Goal: Transaction & Acquisition: Purchase product/service

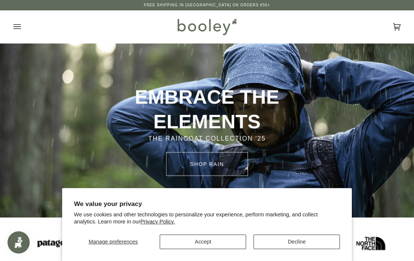
click at [206, 240] on button "Accept" at bounding box center [203, 242] width 86 height 15
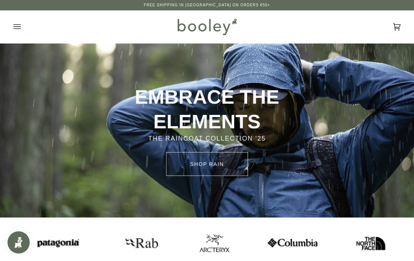
click at [16, 30] on icon "Open menu" at bounding box center [16, 26] width 7 height 11
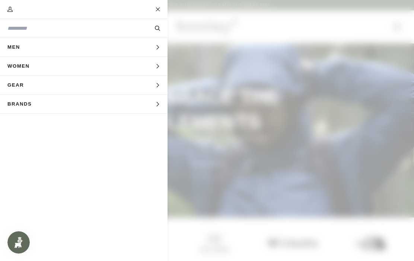
click at [123, 71] on button "Women Expand menu" at bounding box center [83, 66] width 167 height 19
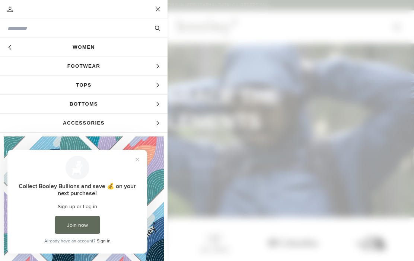
click at [147, 93] on span "Tops" at bounding box center [83, 85] width 167 height 19
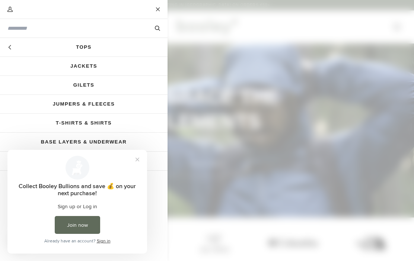
click at [112, 68] on link "Jackets" at bounding box center [83, 66] width 167 height 19
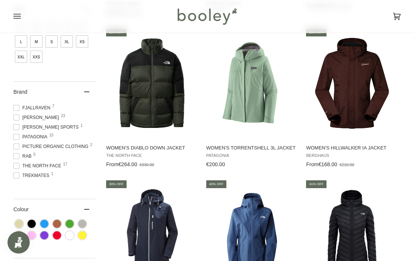
scroll to position [46, 0]
click at [49, 167] on span "The North Face 17" at bounding box center [38, 166] width 50 height 7
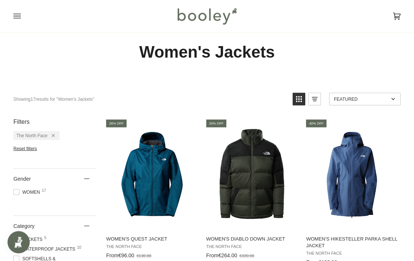
scroll to position [13, 0]
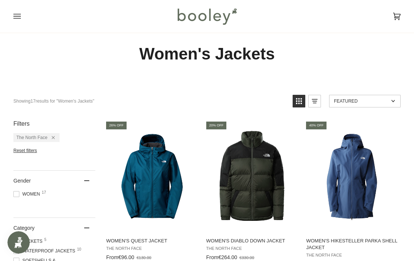
click at [273, 170] on img "Women's Diablo Down Jacket" at bounding box center [252, 176] width 94 height 94
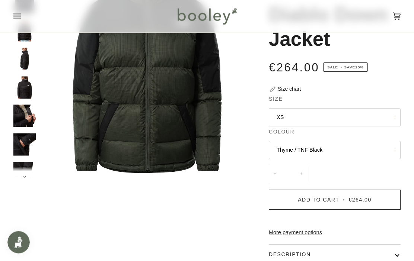
scroll to position [90, 0]
click at [371, 142] on button "Thyme / TNF Black" at bounding box center [335, 150] width 132 height 18
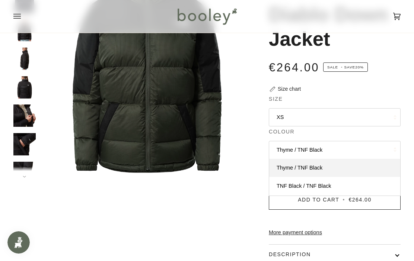
click at [337, 184] on link "TNF Black / TNF Black" at bounding box center [334, 186] width 131 height 19
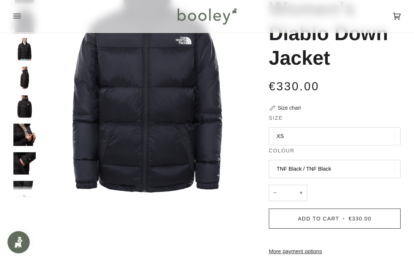
scroll to position [60, 0]
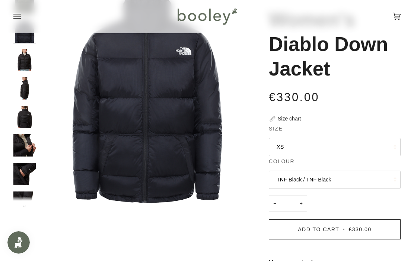
click at [370, 143] on button "XS" at bounding box center [335, 147] width 132 height 18
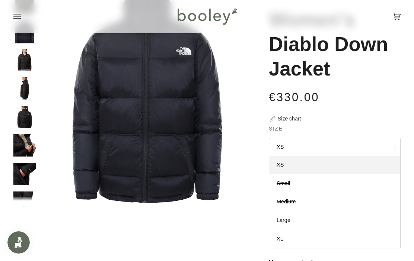
click at [389, 110] on div "€330.00 Sale • Save 20%" at bounding box center [335, 102] width 132 height 26
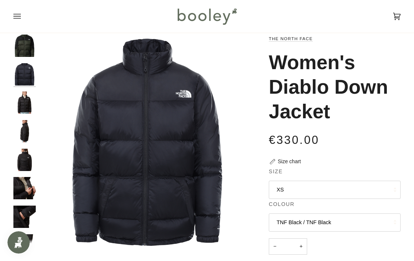
scroll to position [18, 0]
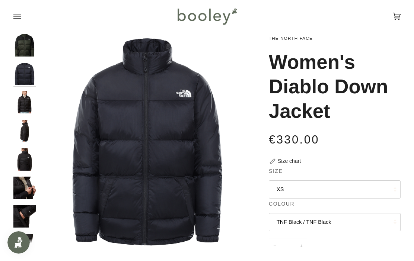
click at [24, 100] on img "The North Face Women’s Diablo Down Jacket TNF Black / TNF Black - Booley Galway" at bounding box center [24, 102] width 22 height 22
